Goal: Transaction & Acquisition: Purchase product/service

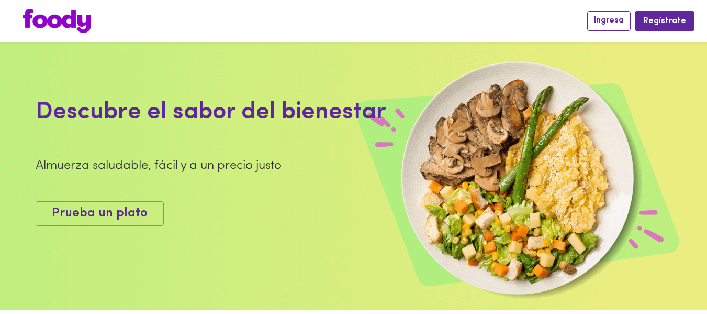
click at [613, 27] on button "Ingresa" at bounding box center [608, 20] width 43 height 19
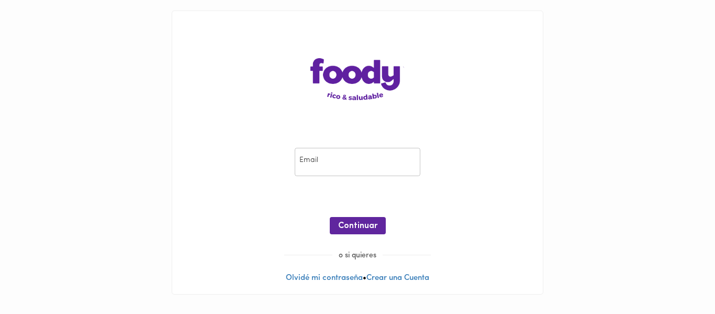
click at [343, 171] on input "email" at bounding box center [358, 162] width 126 height 29
type input "[EMAIL_ADDRESS][DOMAIN_NAME]"
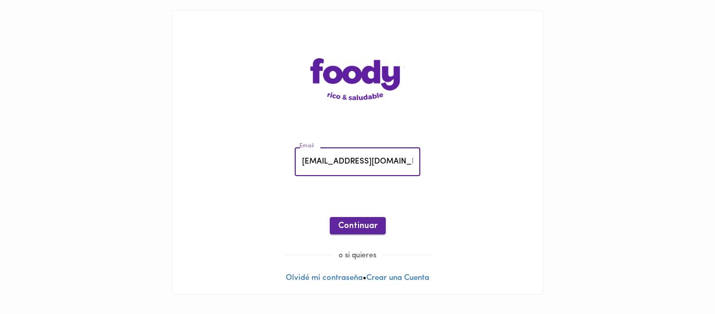
click at [367, 225] on span "Continuar" at bounding box center [357, 226] width 39 height 10
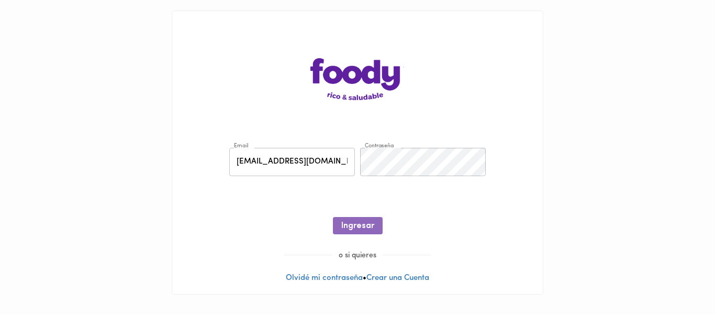
click at [347, 228] on span "Ingresar" at bounding box center [357, 226] width 33 height 10
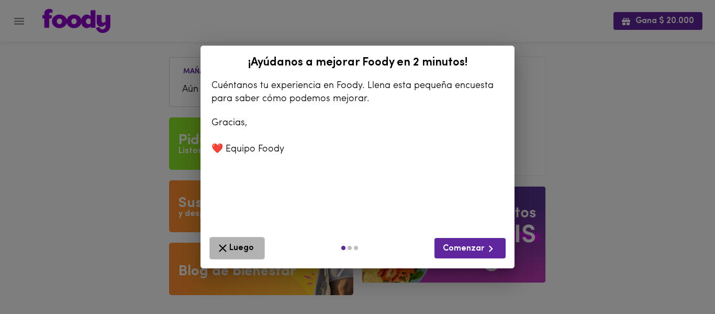
click at [231, 249] on span "Luego" at bounding box center [237, 247] width 42 height 13
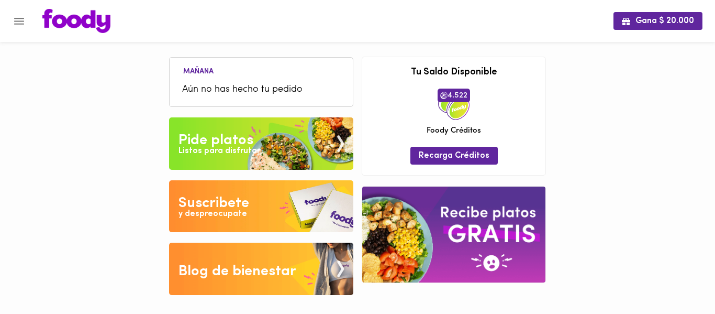
click at [275, 142] on img at bounding box center [261, 143] width 184 height 52
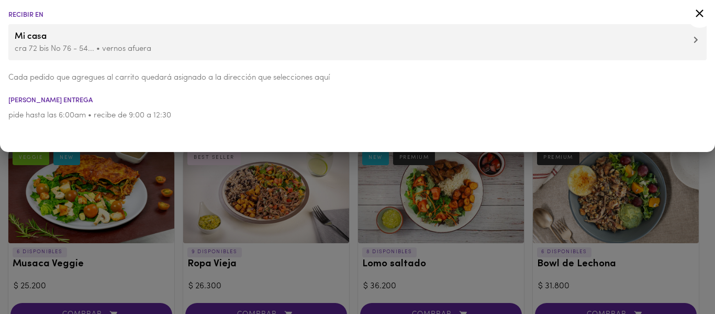
click at [700, 15] on icon at bounding box center [699, 13] width 13 height 13
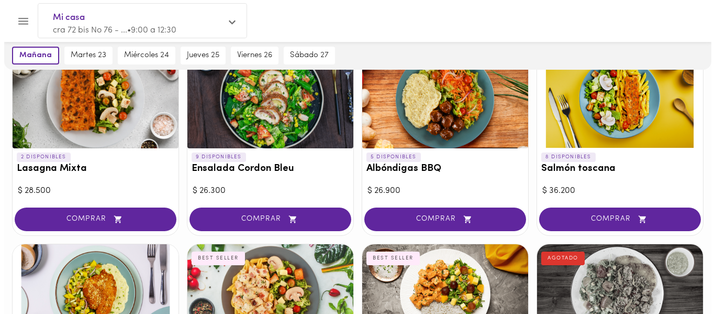
scroll to position [469, 0]
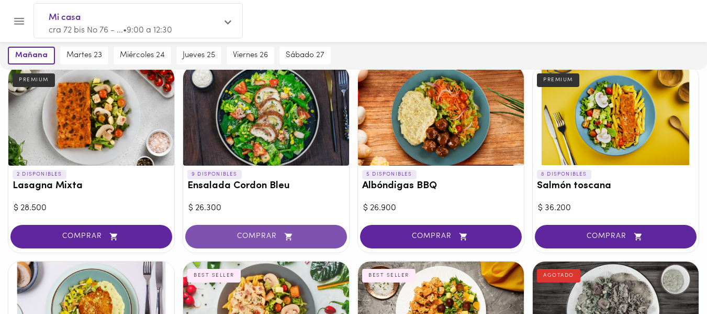
click at [246, 236] on span "COMPRAR" at bounding box center [266, 236] width 136 height 9
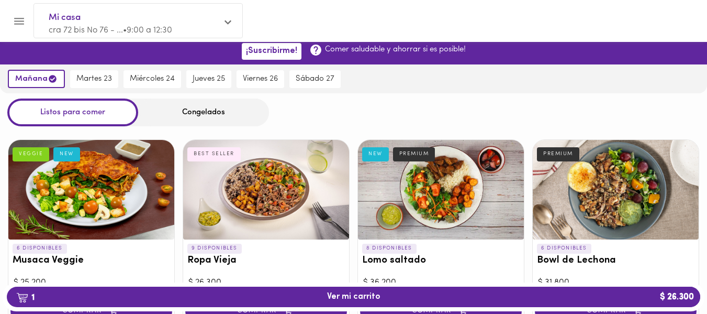
scroll to position [0, 0]
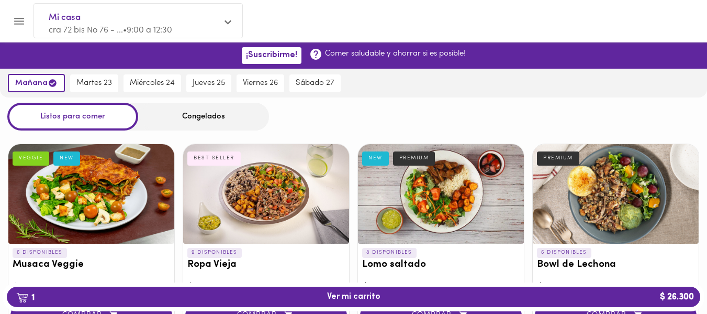
click at [185, 117] on div "Congelados" at bounding box center [203, 117] width 131 height 28
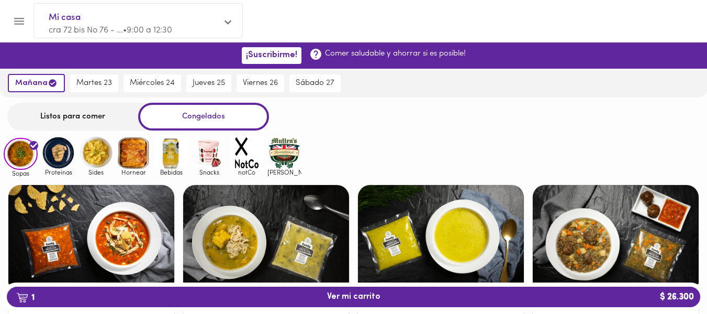
click at [206, 151] on img at bounding box center [209, 153] width 34 height 34
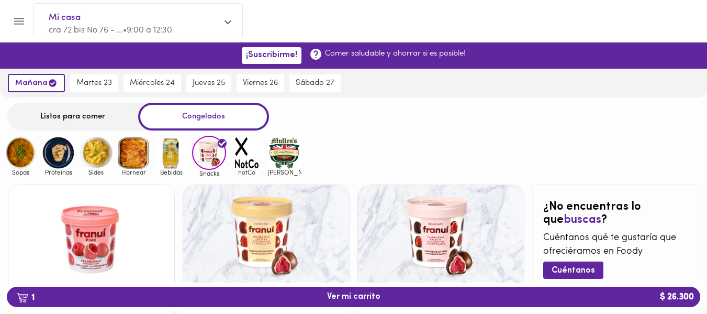
click at [292, 150] on img at bounding box center [285, 153] width 34 height 34
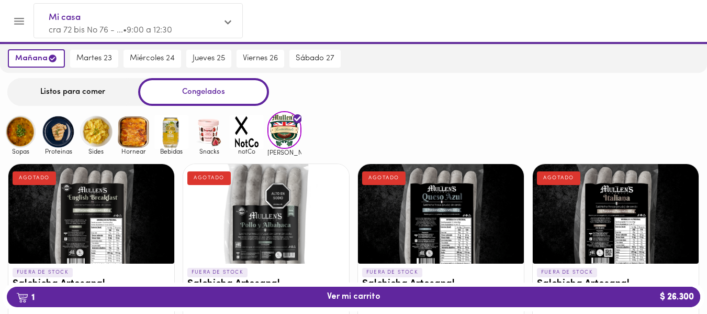
scroll to position [23, 0]
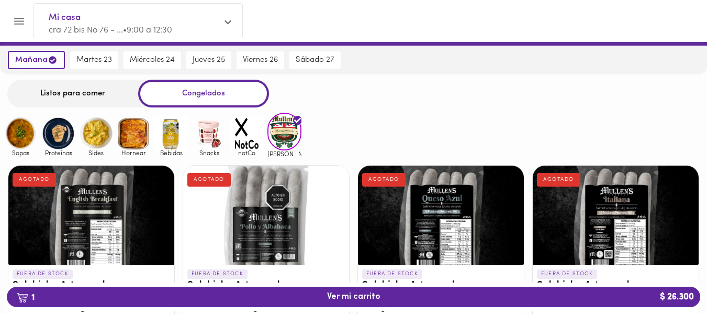
click at [138, 142] on img at bounding box center [134, 133] width 34 height 34
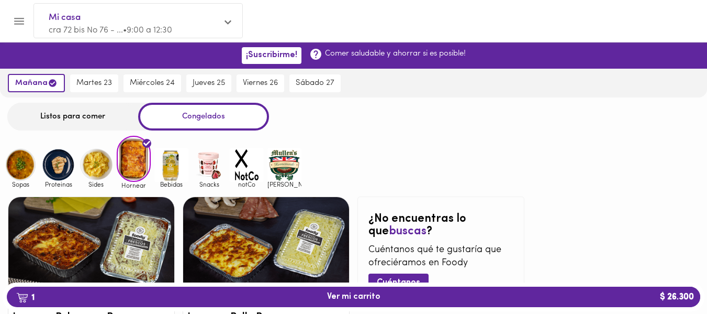
click at [87, 161] on img at bounding box center [96, 165] width 34 height 34
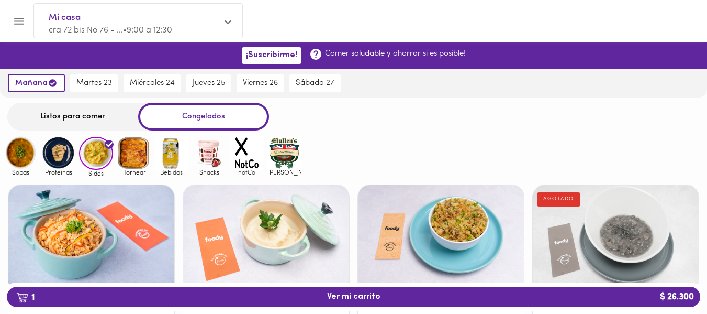
click at [63, 153] on img at bounding box center [58, 153] width 34 height 34
